Goal: Transaction & Acquisition: Purchase product/service

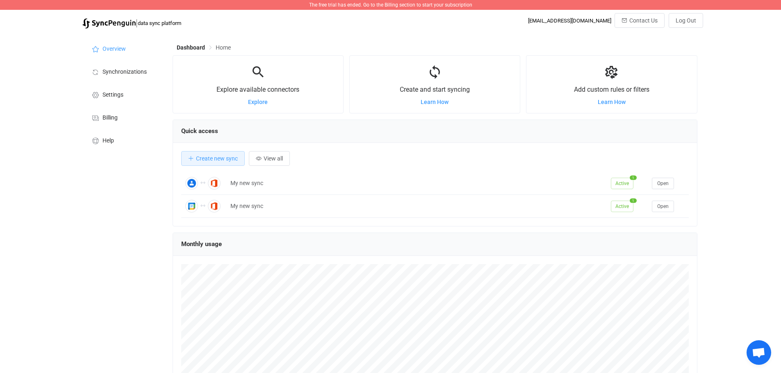
scroll to position [159, 525]
click at [418, 5] on span "The free trial has ended. Go to the Billing section to start your subscription" at bounding box center [390, 5] width 163 height 6
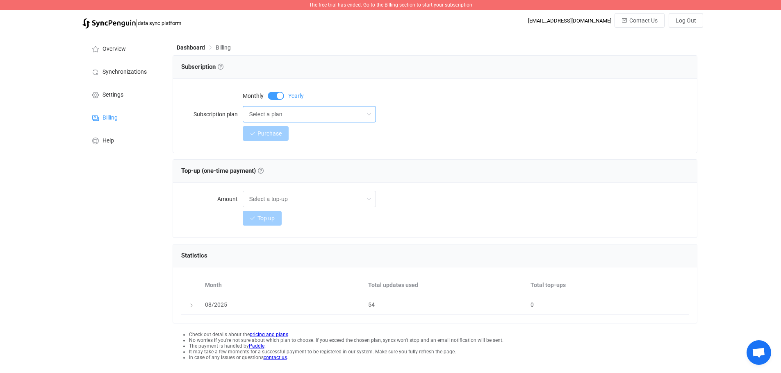
click at [286, 112] on input "Select a plan" at bounding box center [309, 114] width 133 height 16
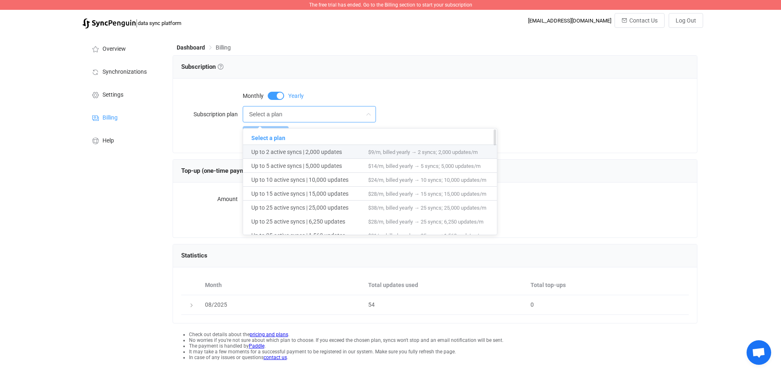
click at [285, 150] on span "Up to 2 active syncs | 2,000 updates" at bounding box center [309, 152] width 117 height 14
type input "Up to 2 active syncs | 2,000 updates"
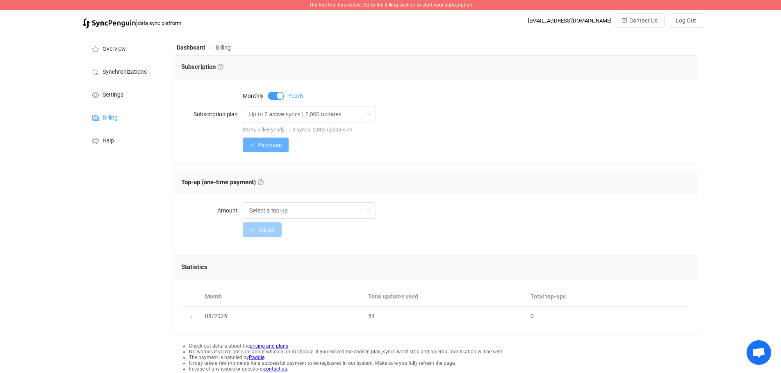
click at [258, 142] on span "Purchase" at bounding box center [269, 145] width 24 height 7
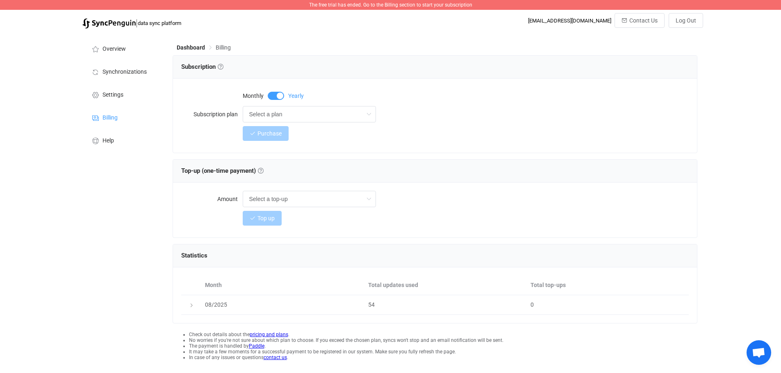
click at [411, 7] on span "The free trial has ended. Go to the Billing section to start your subscription" at bounding box center [390, 5] width 163 height 6
click at [118, 50] on span "Overview" at bounding box center [113, 49] width 23 height 7
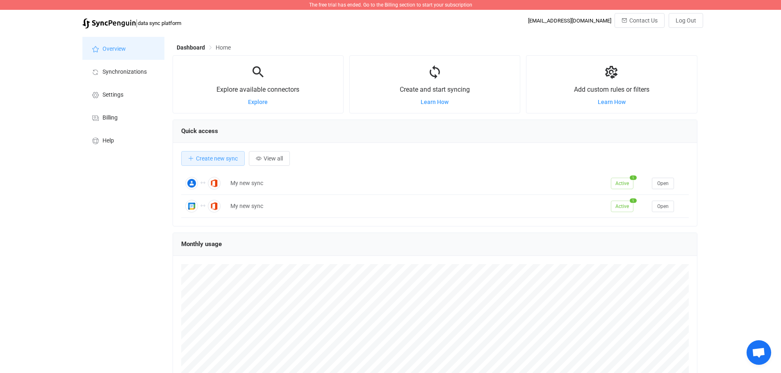
scroll to position [159, 525]
click at [692, 23] on span "Log Out" at bounding box center [685, 20] width 20 height 7
